Goal: Task Accomplishment & Management: Manage account settings

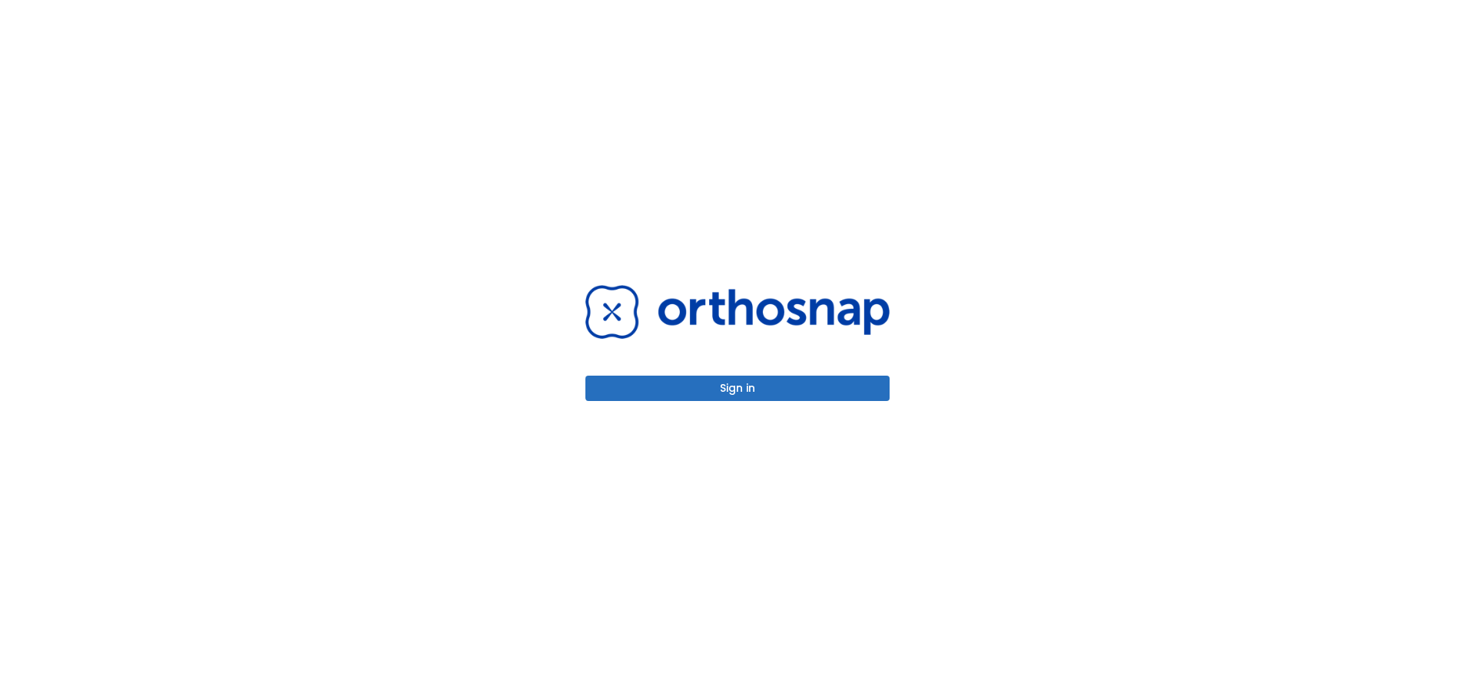
click at [810, 382] on button "Sign in" at bounding box center [737, 388] width 304 height 25
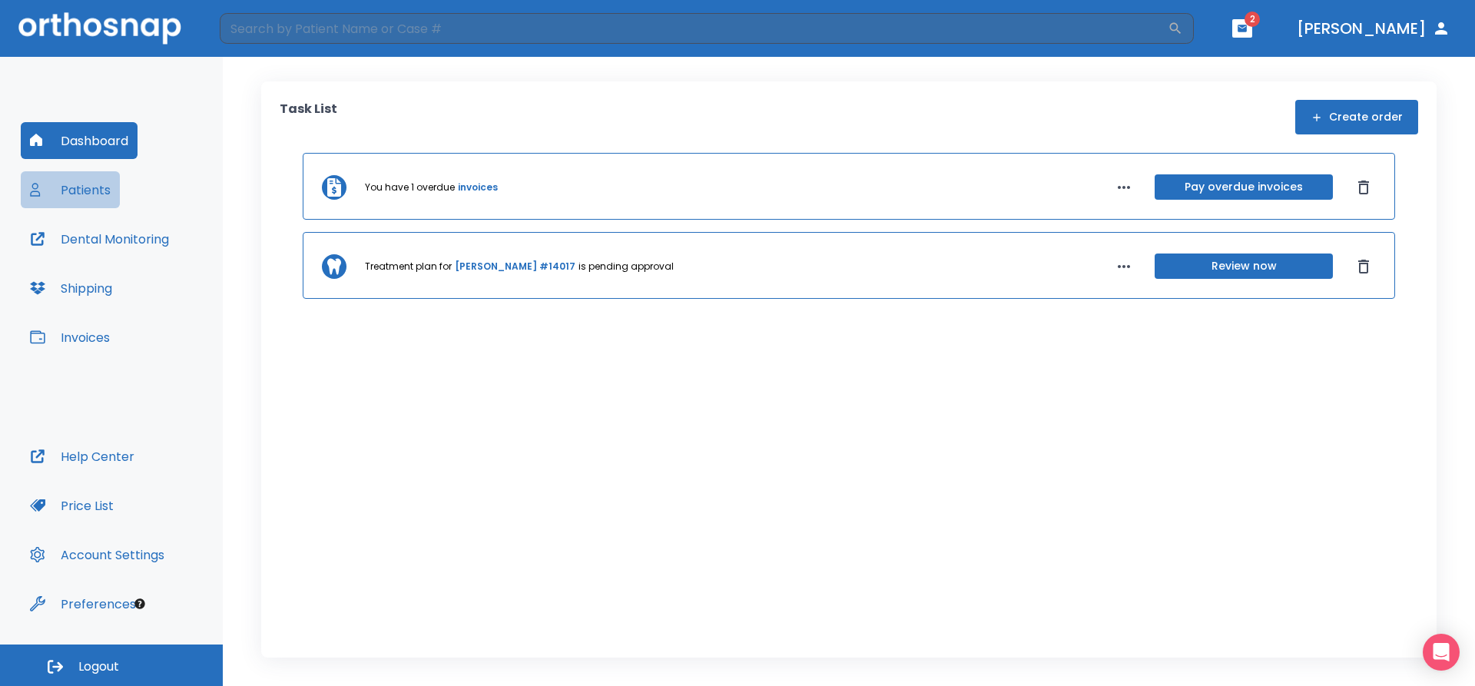
click at [74, 180] on button "Patients" at bounding box center [70, 189] width 99 height 37
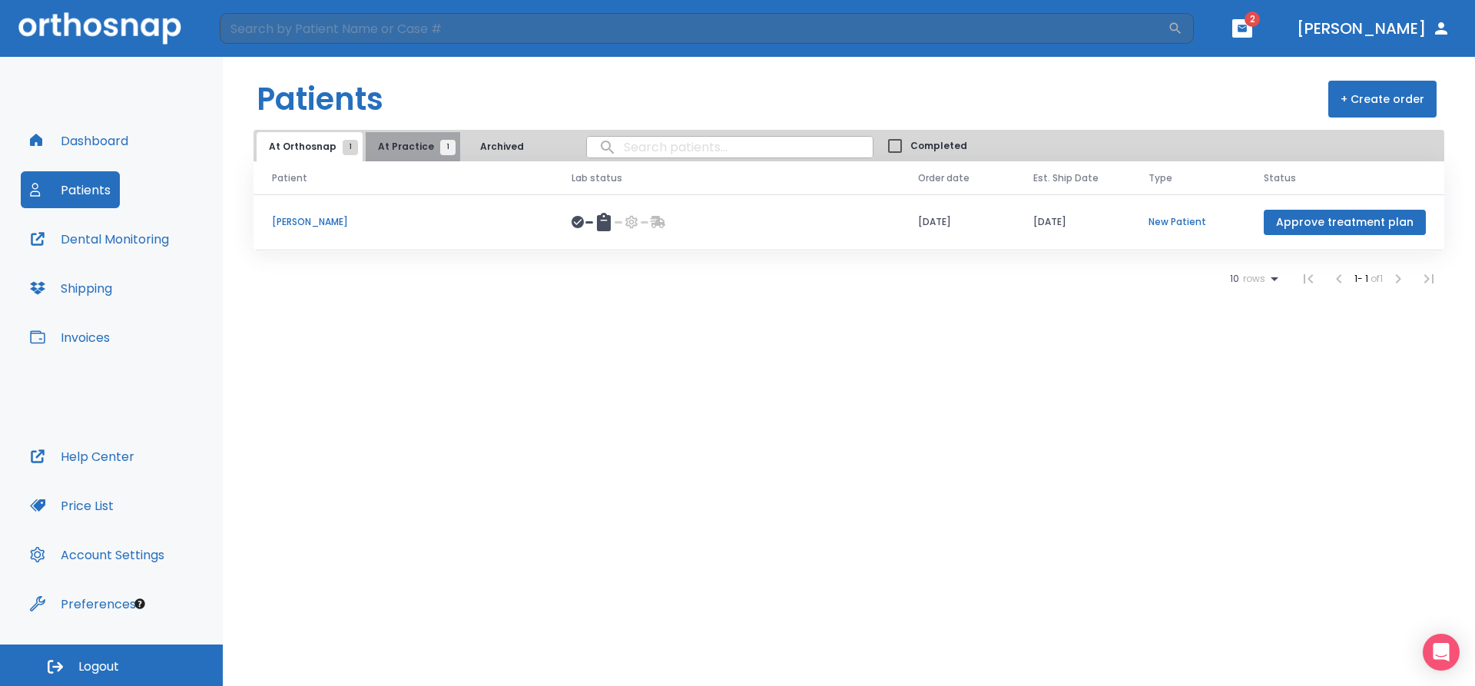
click at [416, 147] on span "At Practice 1" at bounding box center [413, 147] width 70 height 14
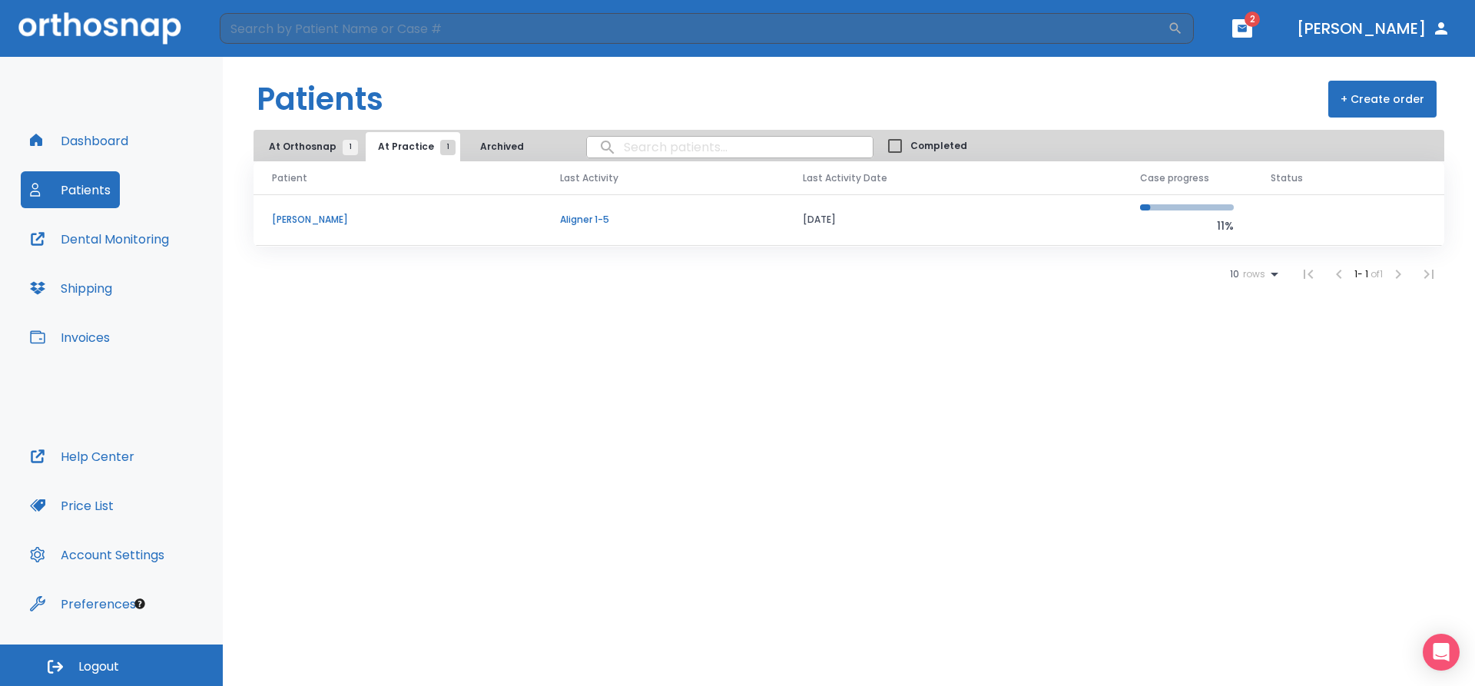
click at [360, 214] on p "[PERSON_NAME]" at bounding box center [397, 220] width 251 height 14
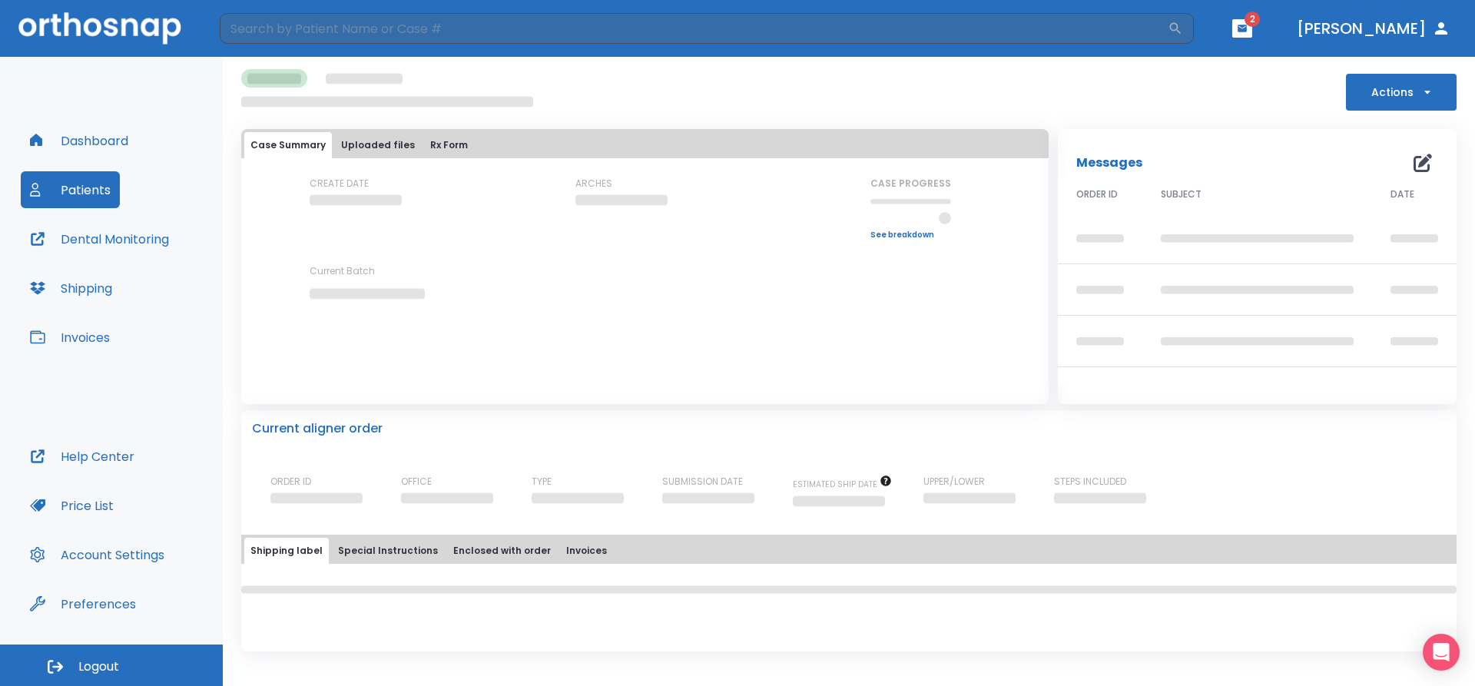
click at [360, 214] on div "CREATE DATE" at bounding box center [379, 208] width 138 height 63
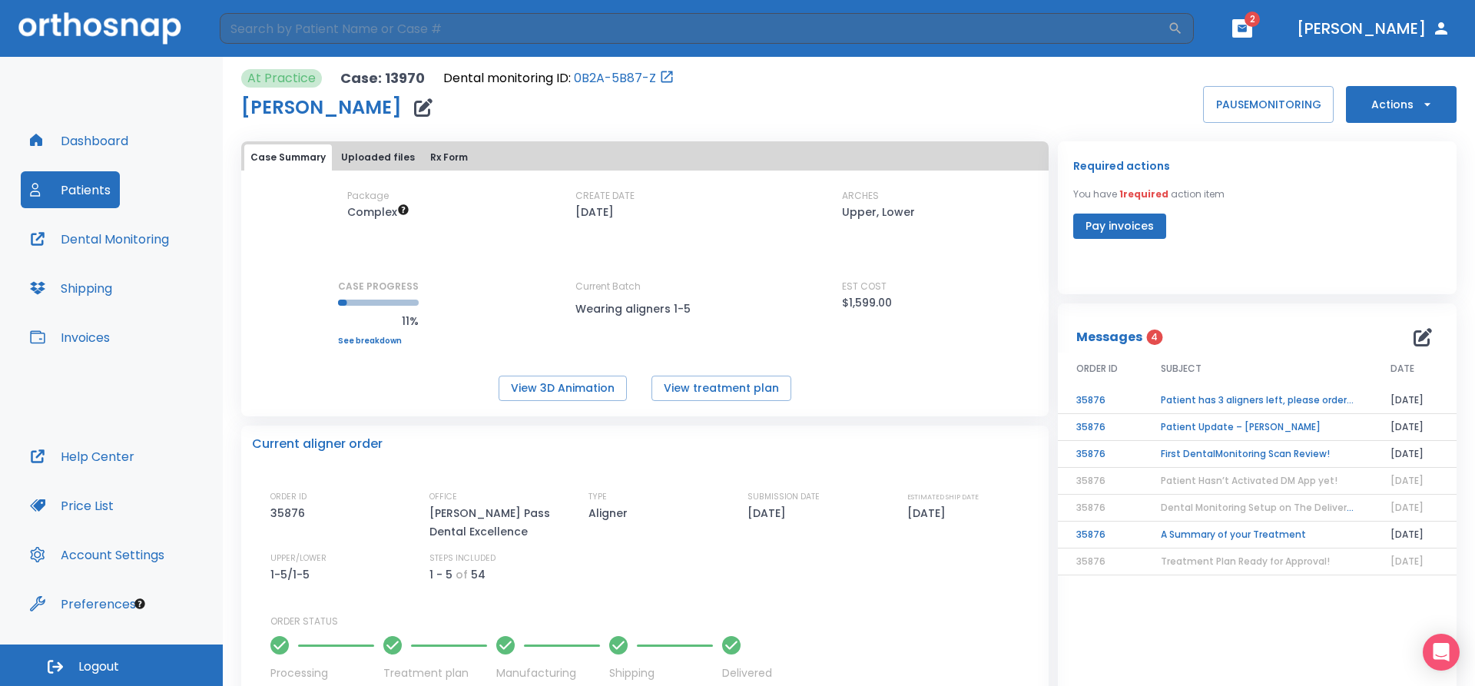
click at [1195, 395] on td "Patient has 3 aligners left, please order next set!" at bounding box center [1257, 400] width 230 height 27
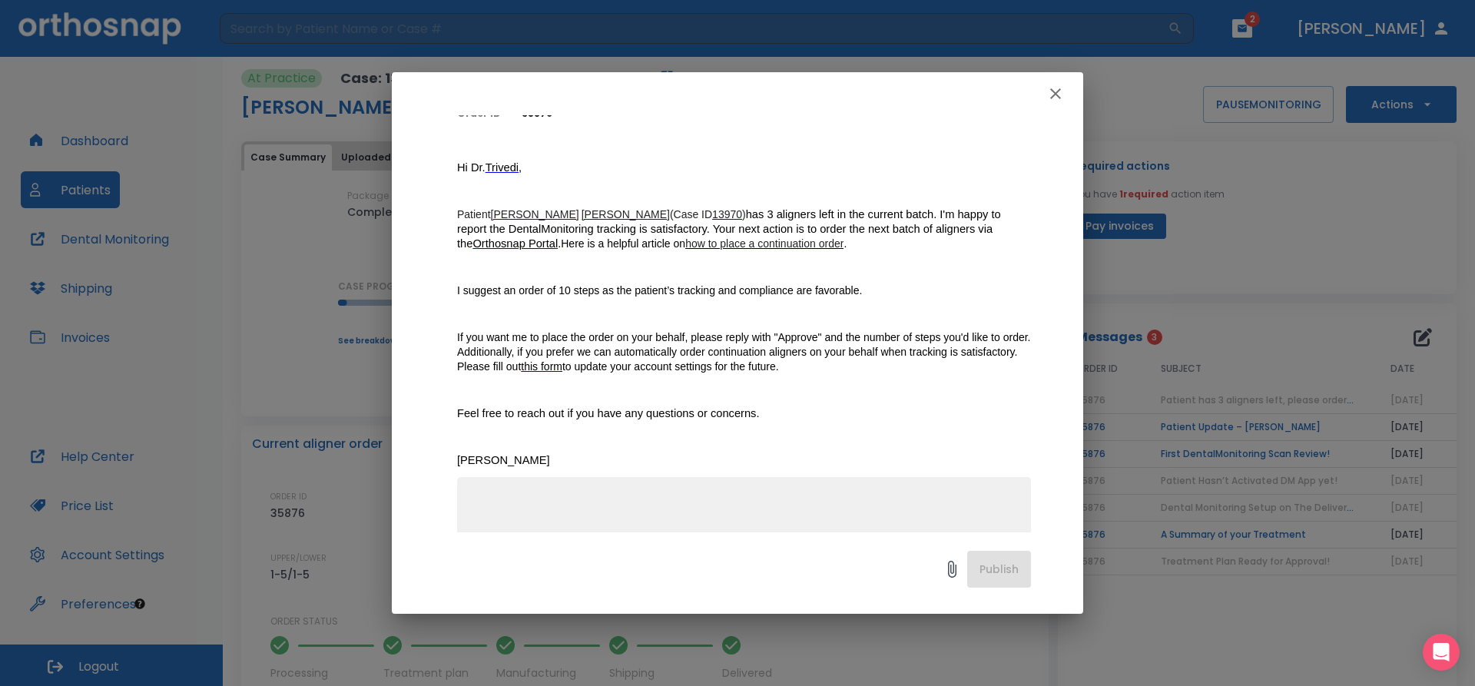
scroll to position [121, 0]
click at [641, 509] on textarea at bounding box center [743, 544] width 555 height 106
click at [480, 497] on textarea "approve" at bounding box center [743, 544] width 555 height 106
click at [473, 499] on textarea "approve" at bounding box center [743, 544] width 555 height 106
click at [535, 499] on textarea "Approve" at bounding box center [743, 544] width 555 height 106
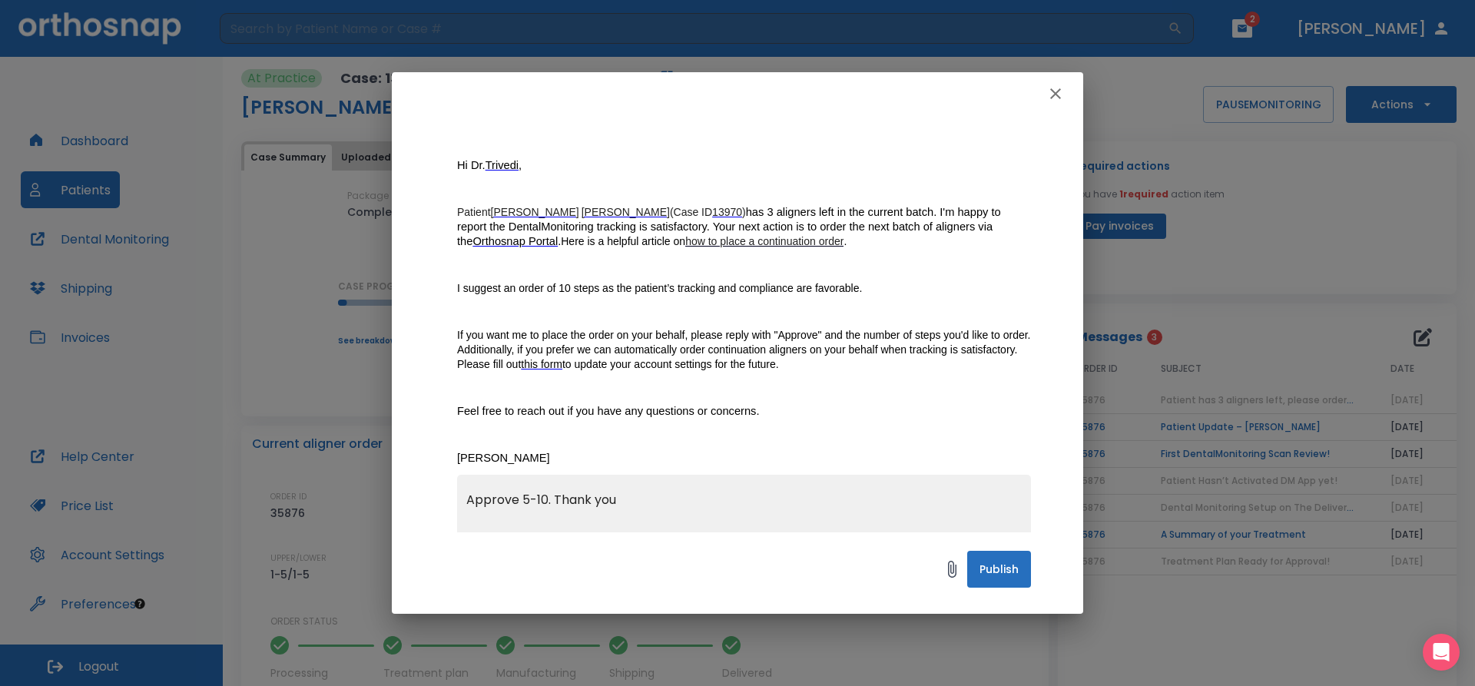
type textarea "Approve 5-10. Thank you"
click at [979, 567] on button "Publish" at bounding box center [999, 569] width 64 height 37
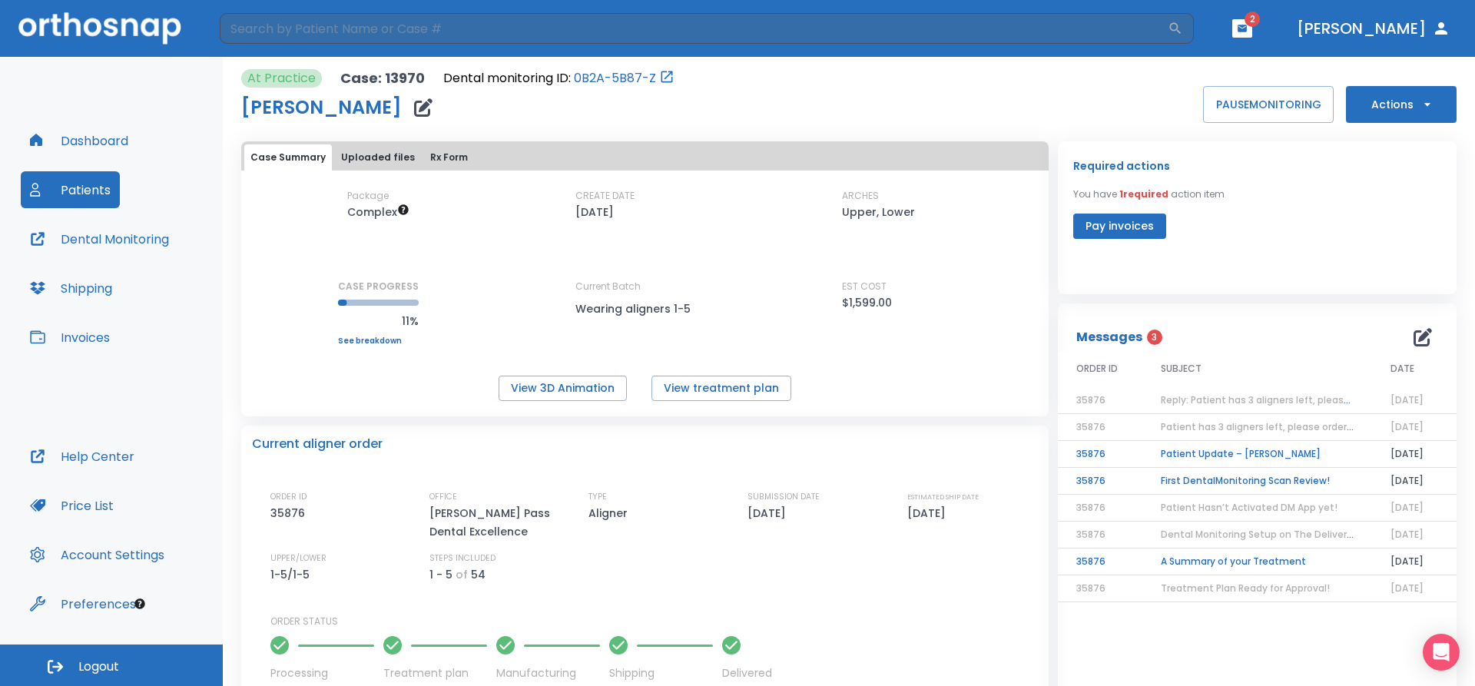
click at [1285, 431] on span "Patient has 3 aligners left, please order next set!" at bounding box center [1276, 426] width 231 height 13
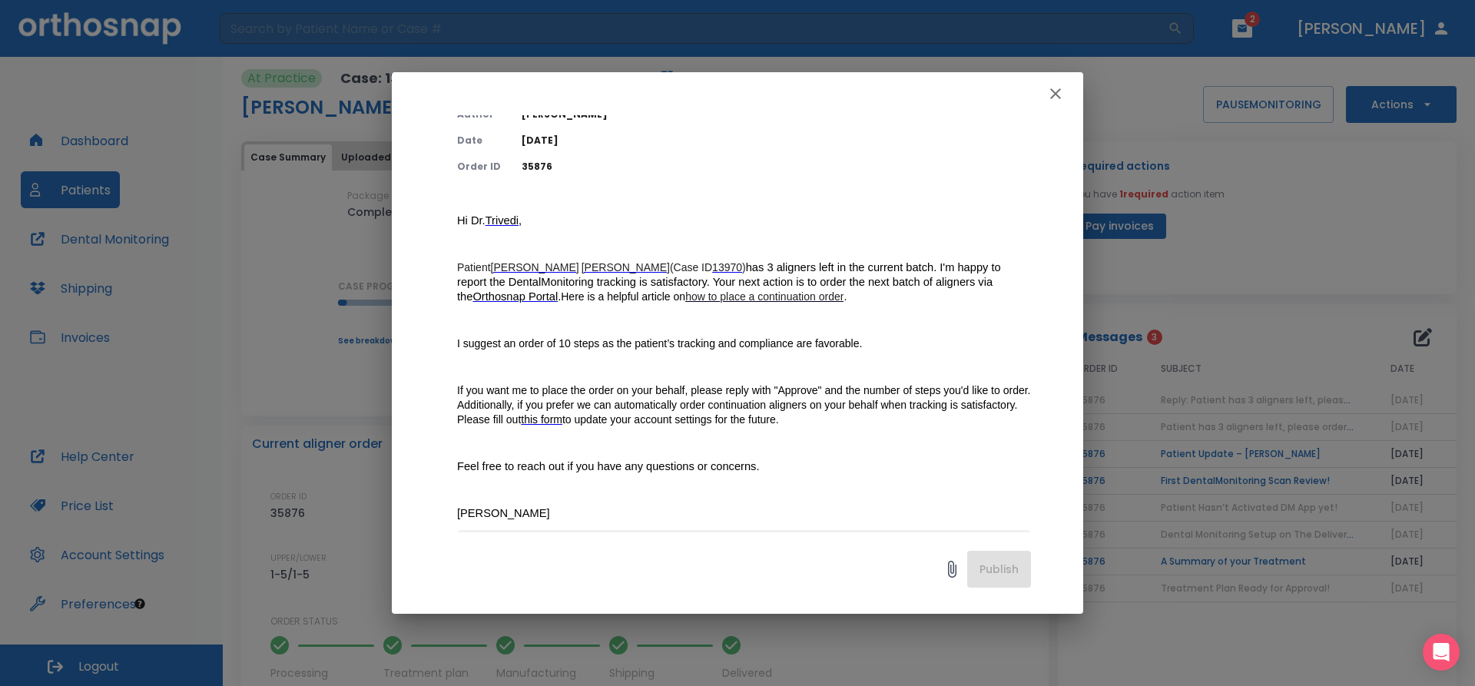
scroll to position [67, 0]
click at [1055, 92] on icon "button" at bounding box center [1055, 93] width 18 height 18
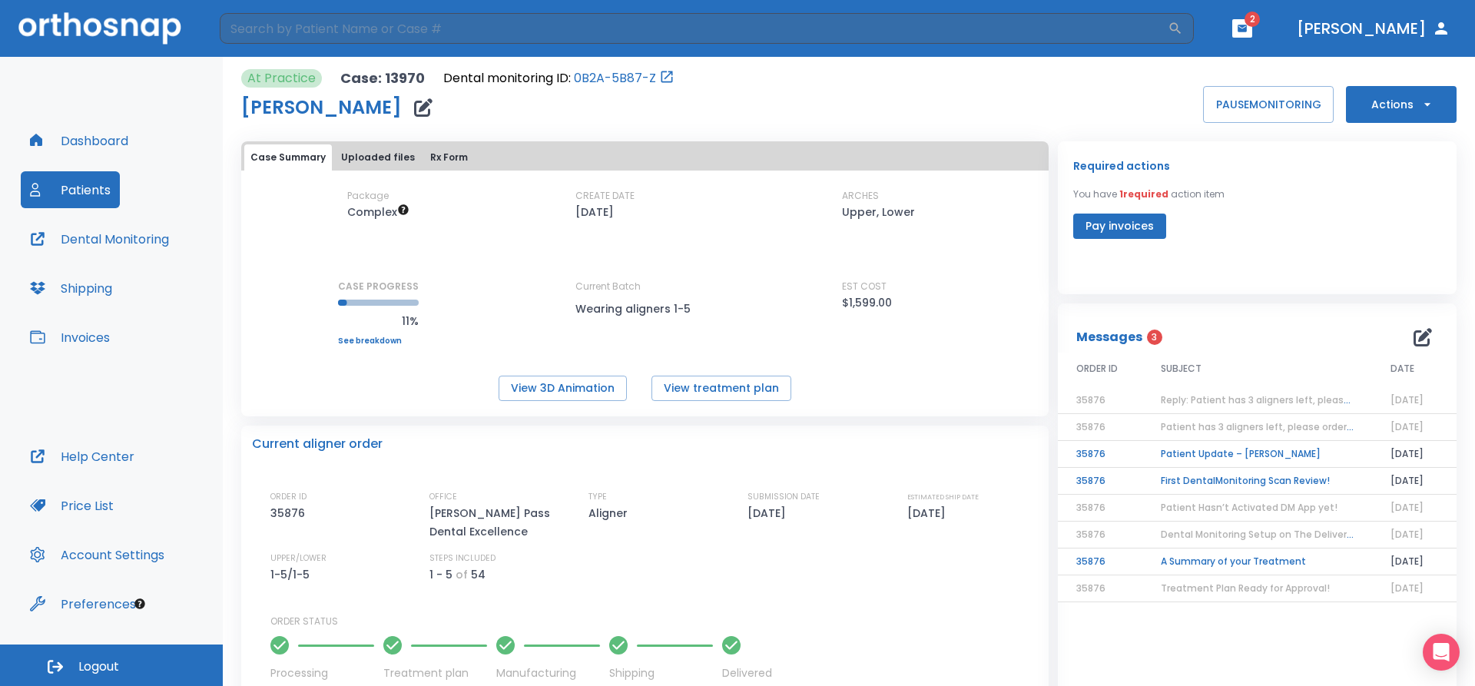
click at [1194, 401] on span "Reply: Patient has 3 aligners left, please order next set!" at bounding box center [1291, 399] width 261 height 13
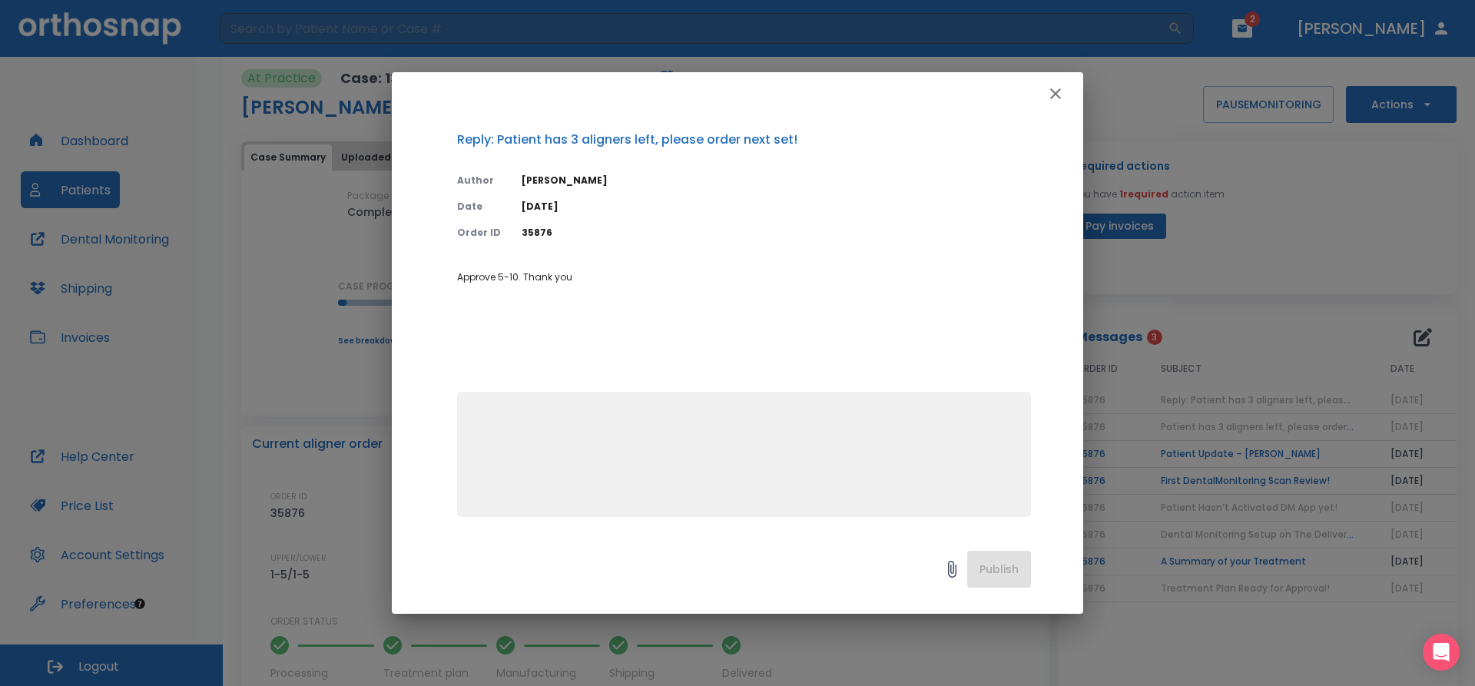
click at [752, 459] on textarea at bounding box center [743, 461] width 555 height 106
type textarea "Sorry approve 5-15 9( 10 sets )"
click at [991, 577] on button "Publish" at bounding box center [999, 569] width 64 height 37
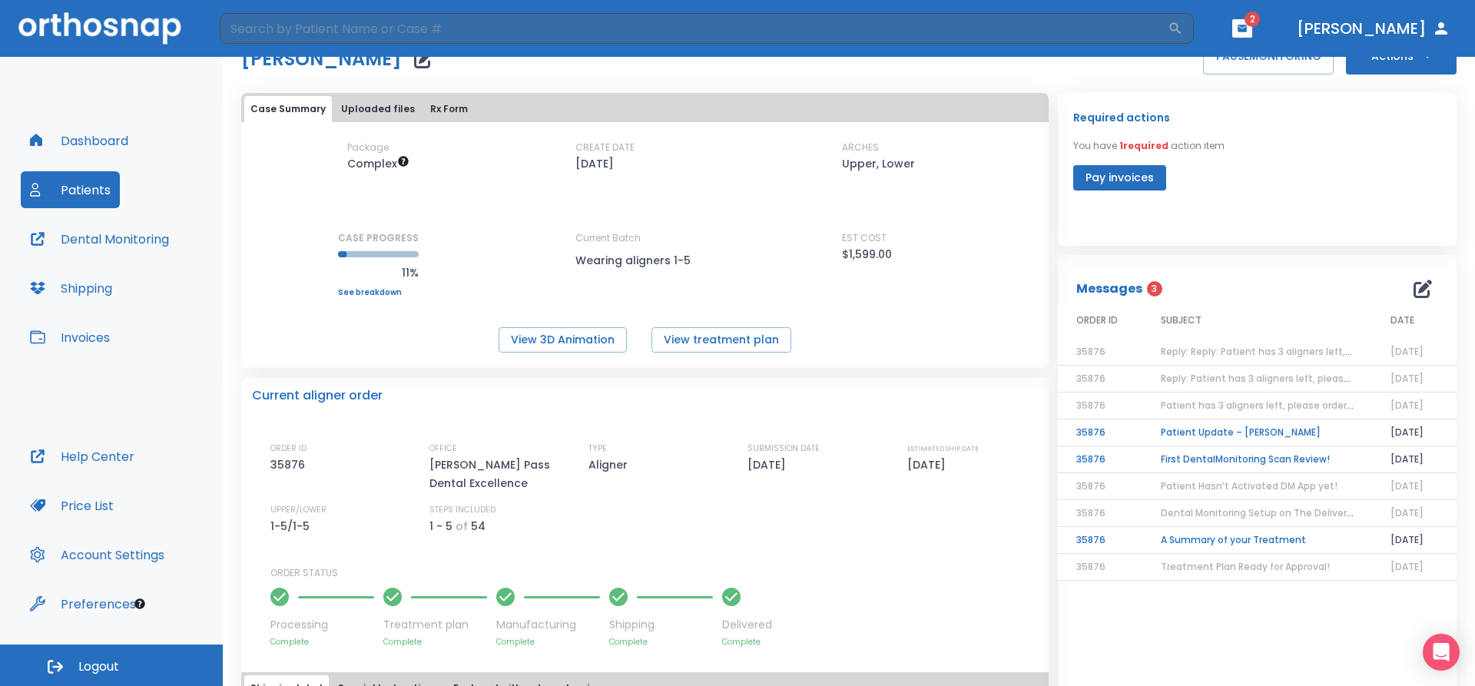
scroll to position [64, 0]
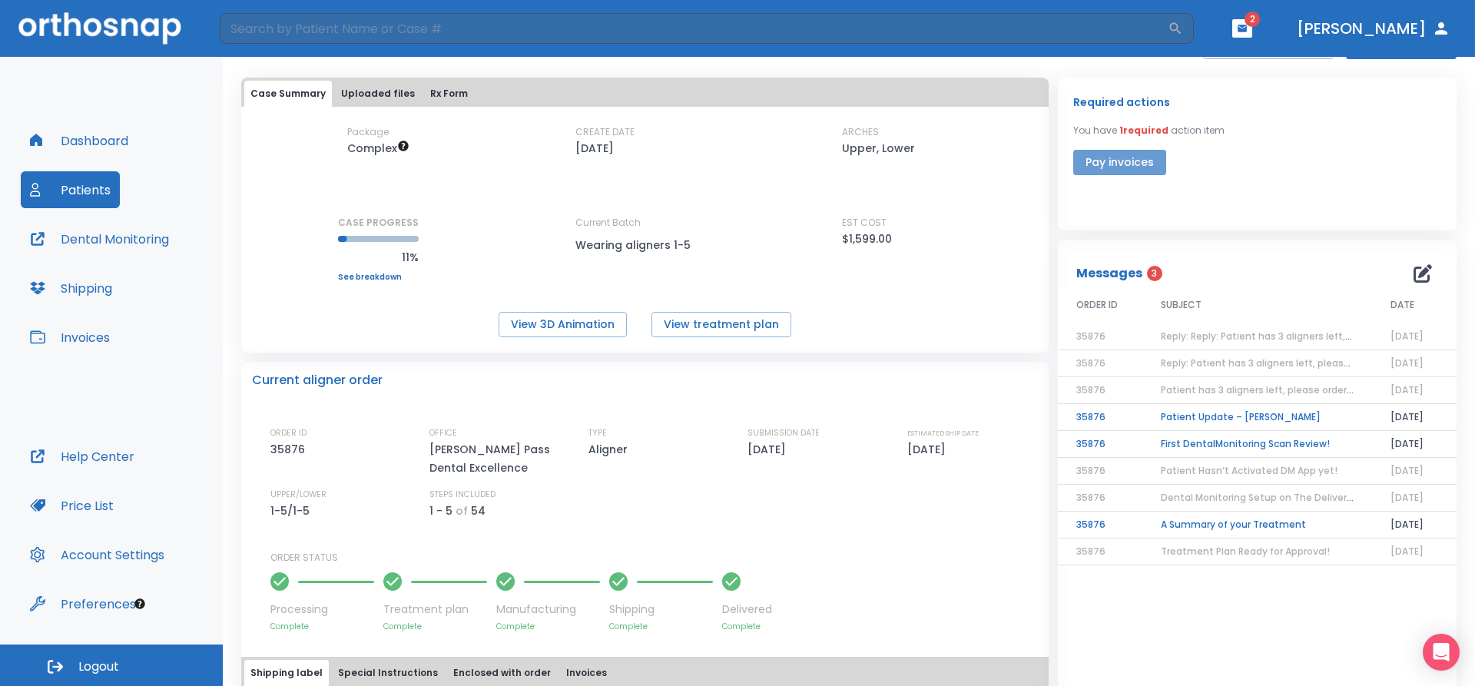
click at [1095, 160] on button "Pay invoices" at bounding box center [1119, 162] width 93 height 25
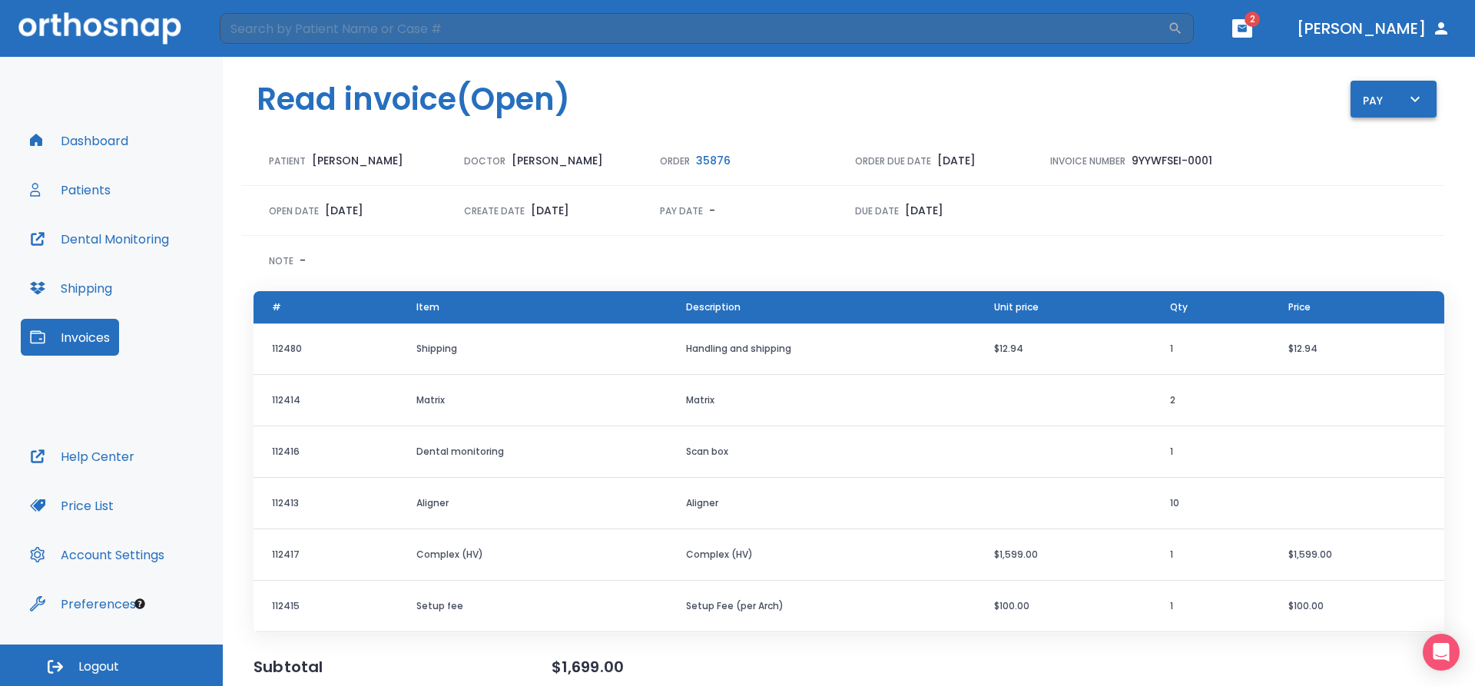
click at [1380, 99] on div "Pay" at bounding box center [1393, 99] width 61 height 19
click at [1377, 146] on p "Pay online by CC" at bounding box center [1391, 143] width 79 height 14
click at [1252, 35] on button "button" at bounding box center [1242, 28] width 20 height 18
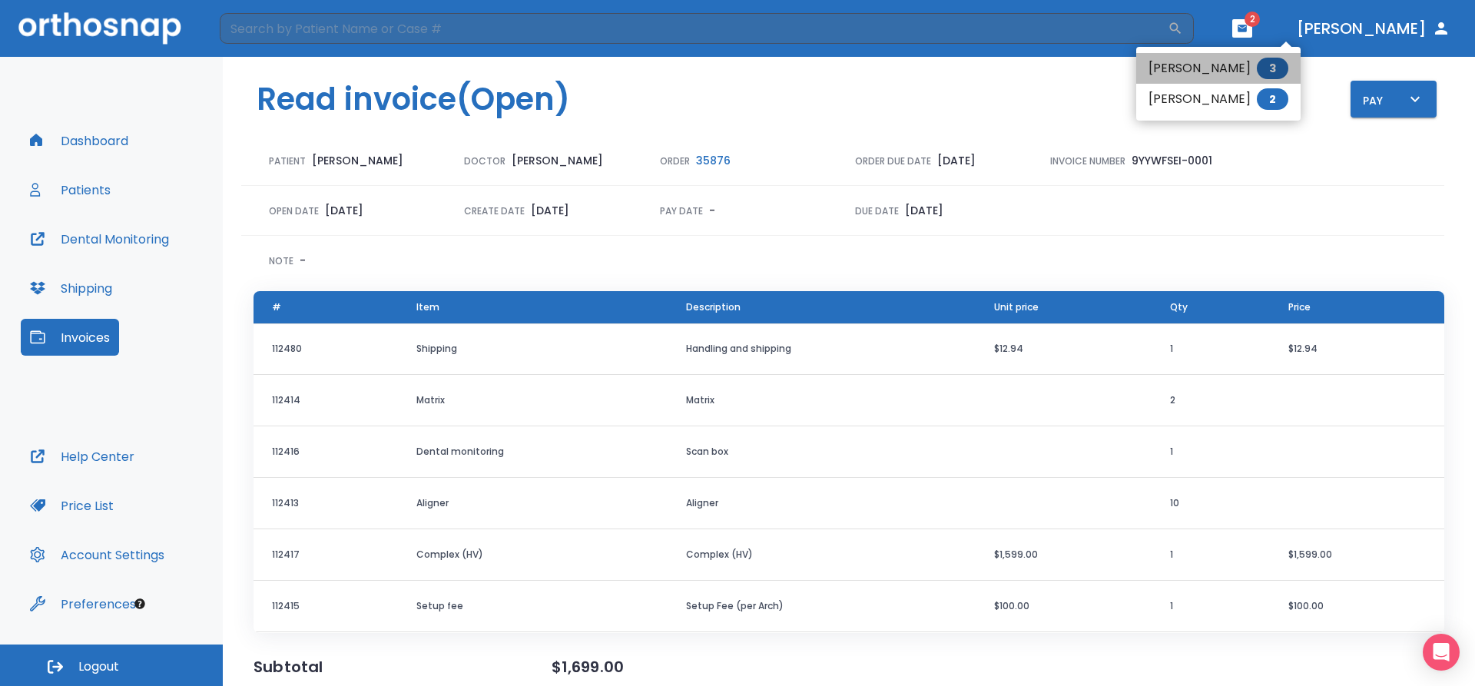
click at [1230, 69] on li "[PERSON_NAME] 3" at bounding box center [1218, 68] width 164 height 31
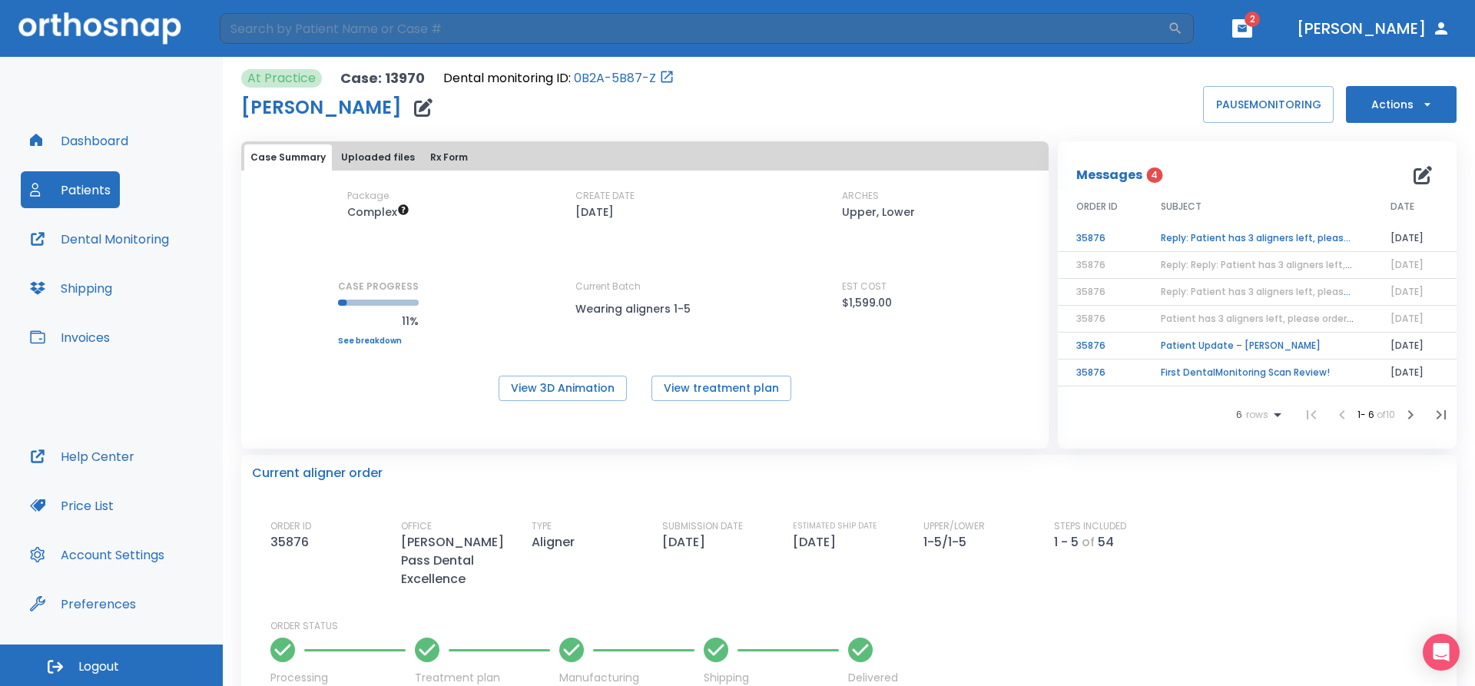
click at [1199, 238] on td "Reply: Patient has 3 aligners left, please order next set! Sorry approve 5-15 9…" at bounding box center [1257, 238] width 230 height 27
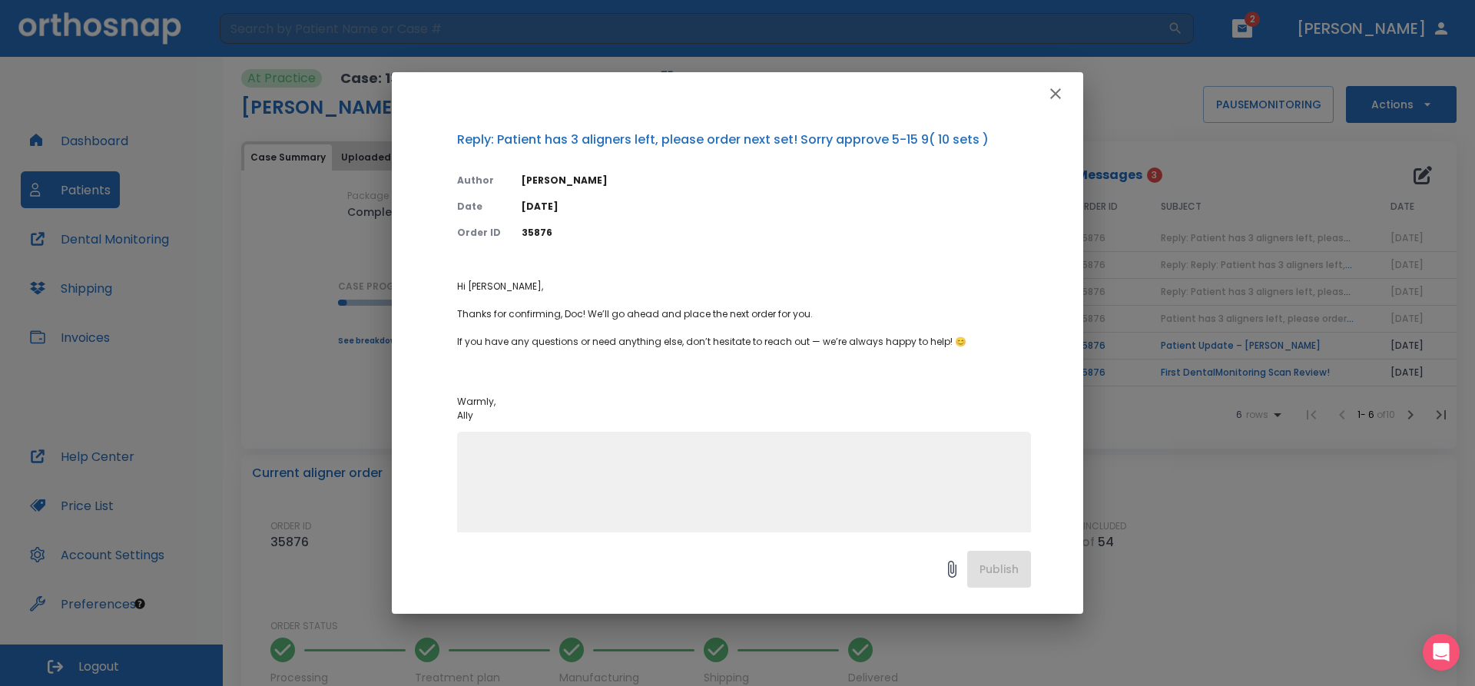
click at [1056, 91] on icon "button" at bounding box center [1055, 93] width 18 height 18
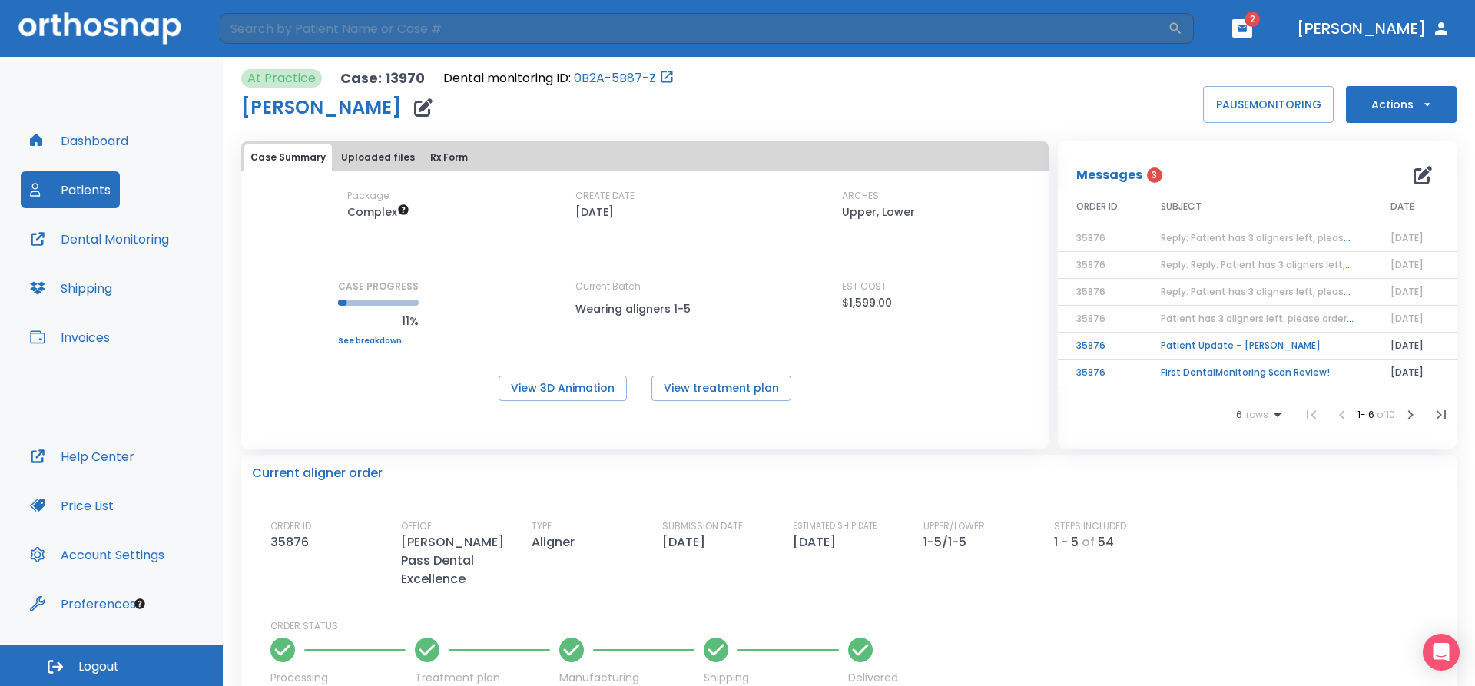
click at [1151, 175] on span "3" at bounding box center [1154, 174] width 15 height 15
